Goal: Information Seeking & Learning: Compare options

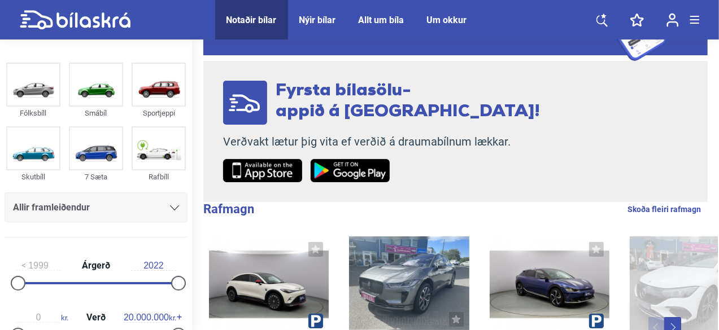
scroll to position [68, 0]
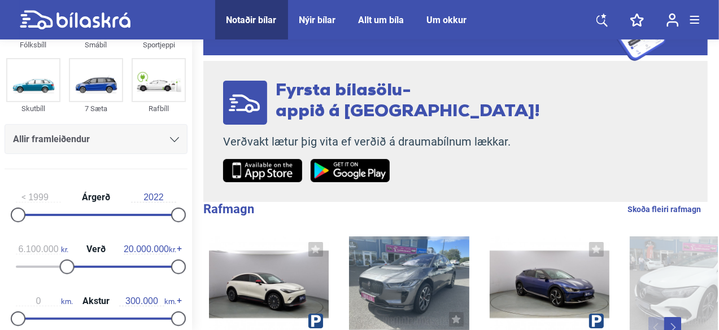
click at [65, 266] on div at bounding box center [120, 267] width 111 height 2
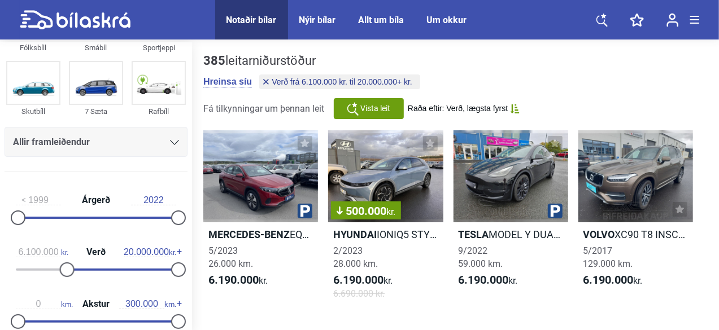
type input "100.000"
click at [16, 269] on div at bounding box center [96, 270] width 160 height 2
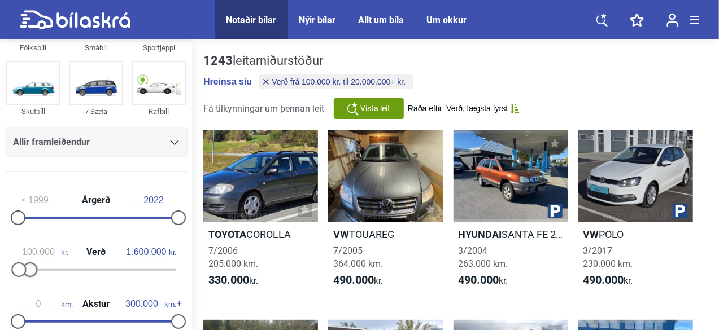
type input "1.700.000"
drag, startPoint x: 177, startPoint y: 269, endPoint x: 34, endPoint y: 270, distance: 143.4
click at [34, 270] on div at bounding box center [30, 270] width 15 height 15
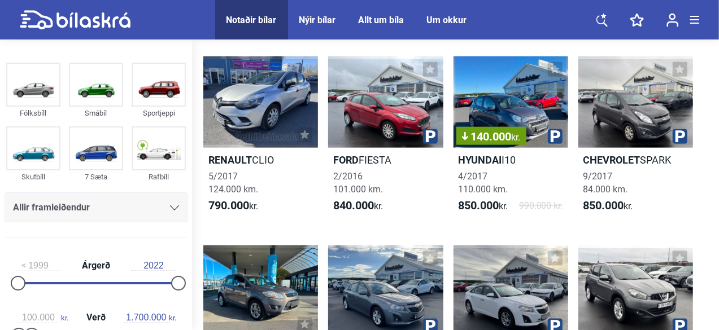
scroll to position [643, 0]
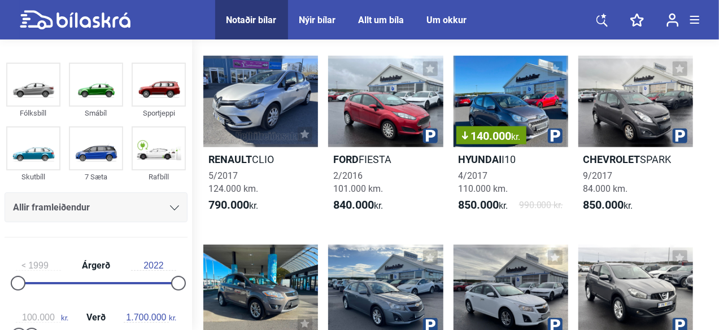
click at [482, 153] on link "140.000 kr. Hyundai I10 4/2017 110.000 km. 850.000 kr. 990.000 kr." at bounding box center [510, 139] width 115 height 167
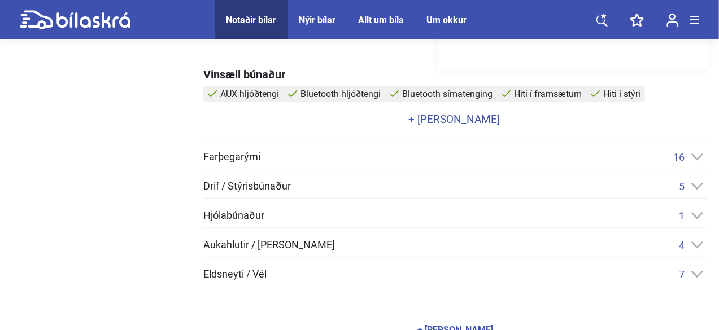
scroll to position [525, 0]
click at [388, 151] on div "Farþegarými 16" at bounding box center [455, 157] width 504 height 12
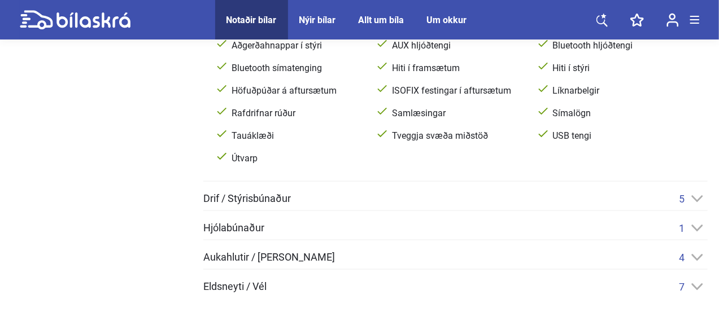
scroll to position [671, 0]
click at [356, 199] on div "Drif / Stýrisbúnaður 5" at bounding box center [455, 199] width 504 height 12
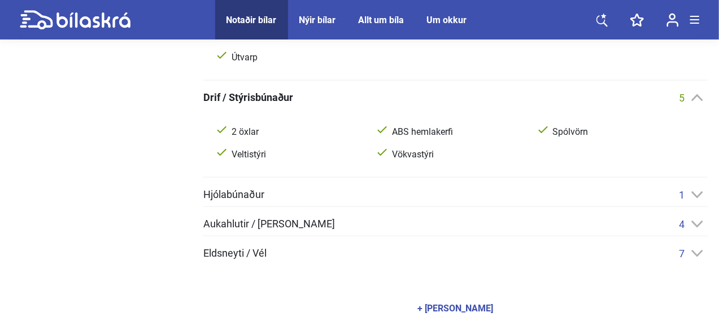
scroll to position [774, 0]
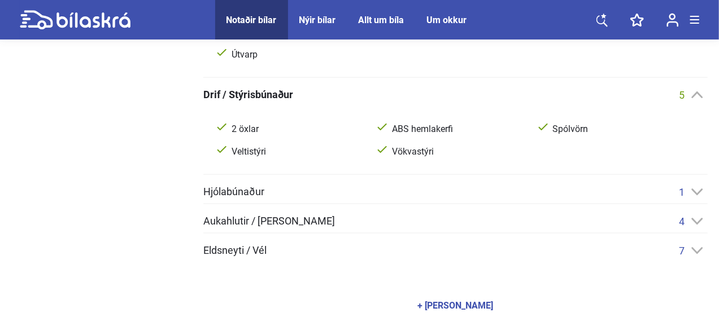
click at [317, 195] on div "Hjólabúnaður 1" at bounding box center [455, 192] width 504 height 12
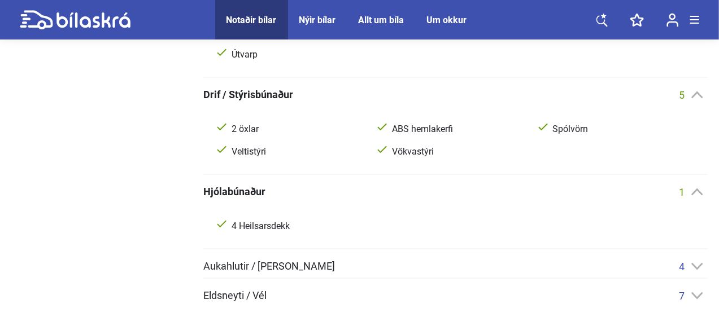
scroll to position [853, 0]
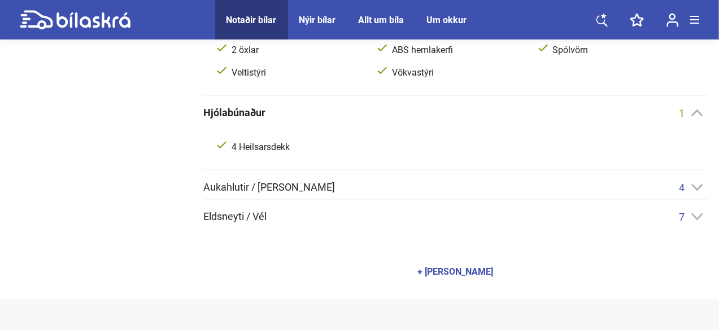
click at [317, 195] on div "Aukahlutir / Annar búnaður 4 18" dekk Fjarstýrðar samlæsingar Rafdrifnir hliðar…" at bounding box center [455, 191] width 504 height 18
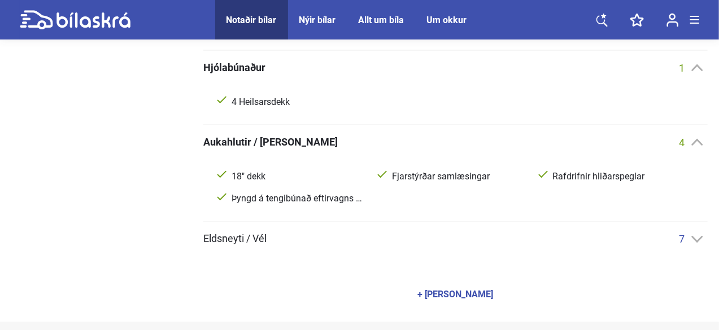
click at [311, 222] on div "Farþegarými 16 Aðgerðahnappar í stýri AUX hljóðtengi Bluetooth hljóðtengi Bluet…" at bounding box center [455, 12] width 504 height 468
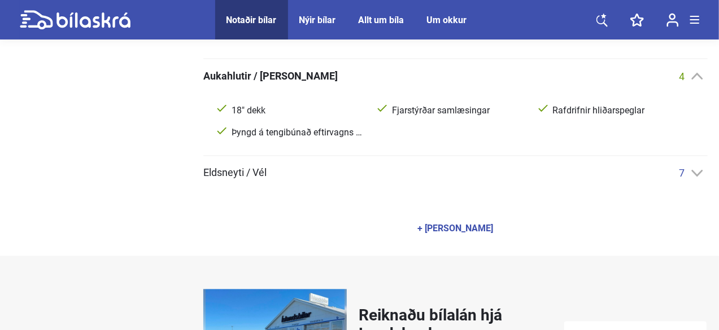
scroll to position [965, 0]
click at [426, 224] on div "+ [PERSON_NAME]" at bounding box center [456, 228] width 76 height 9
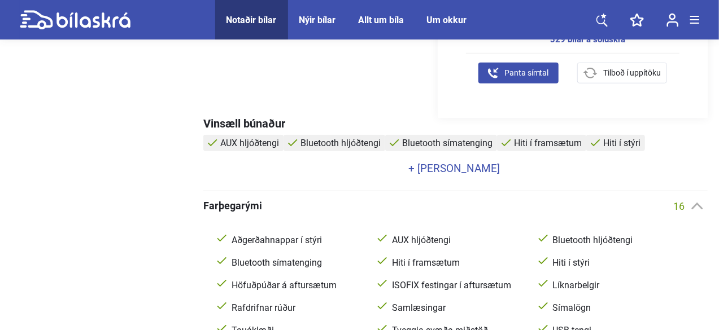
scroll to position [475, 0]
click at [431, 164] on link "+ [PERSON_NAME]" at bounding box center [453, 169] width 501 height 11
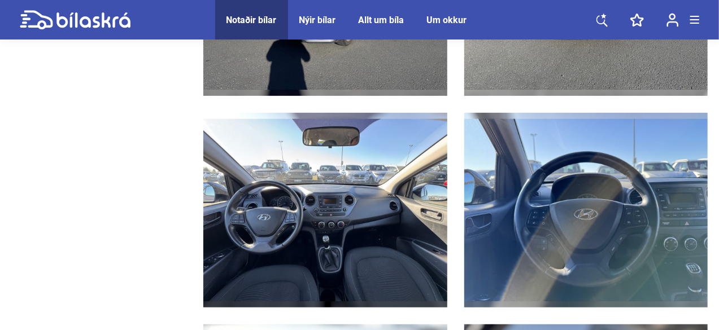
scroll to position [2387, 0]
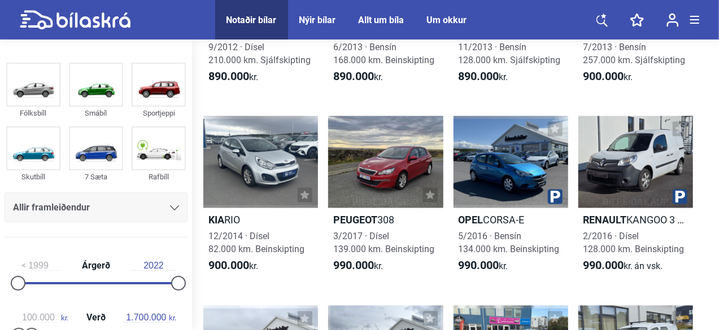
scroll to position [965, 0]
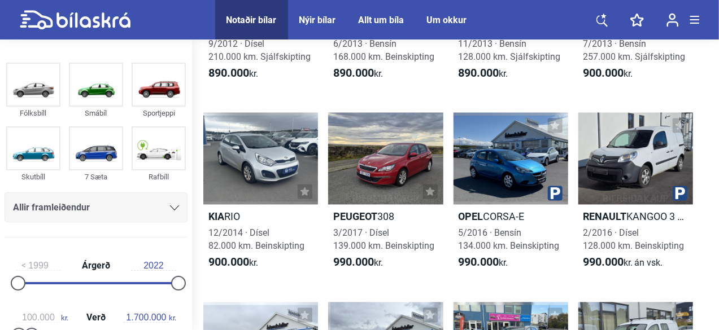
click at [265, 216] on h2 "Kia RIO" at bounding box center [260, 217] width 115 height 13
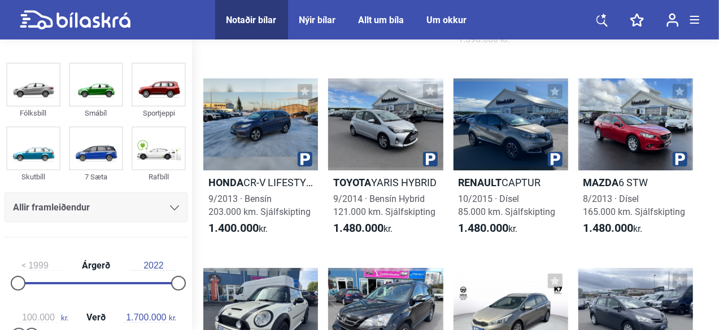
scroll to position [4118, 0]
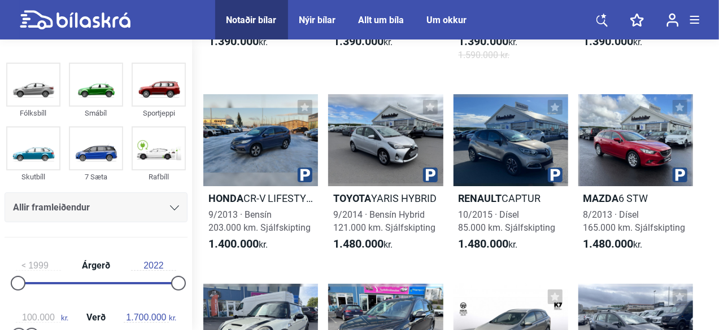
type input "20.000.000"
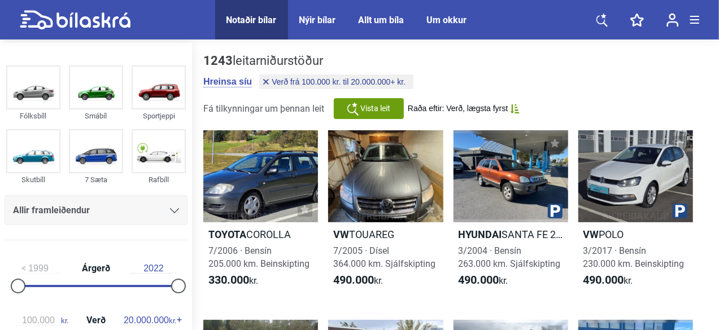
type input "0"
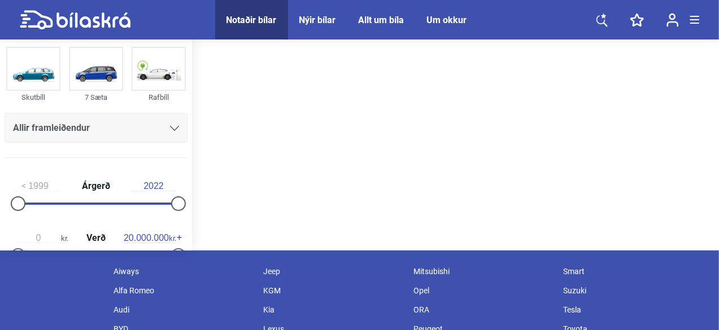
scroll to position [84, 0]
